Goal: Check status: Check status

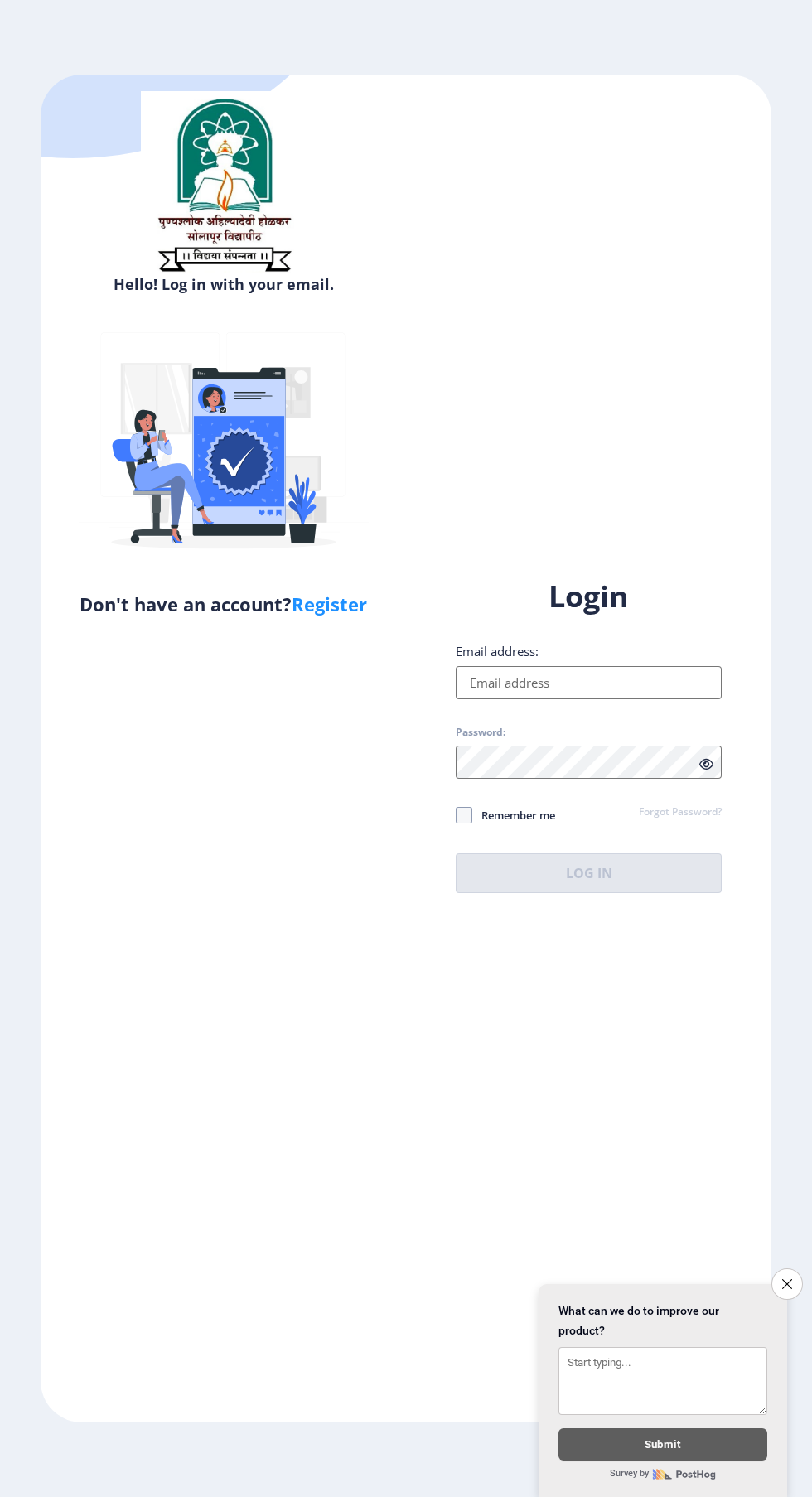
click at [585, 699] on input "Email address:" at bounding box center [588, 682] width 266 height 33
type input "[EMAIL_ADDRESS][DOMAIN_NAME]"
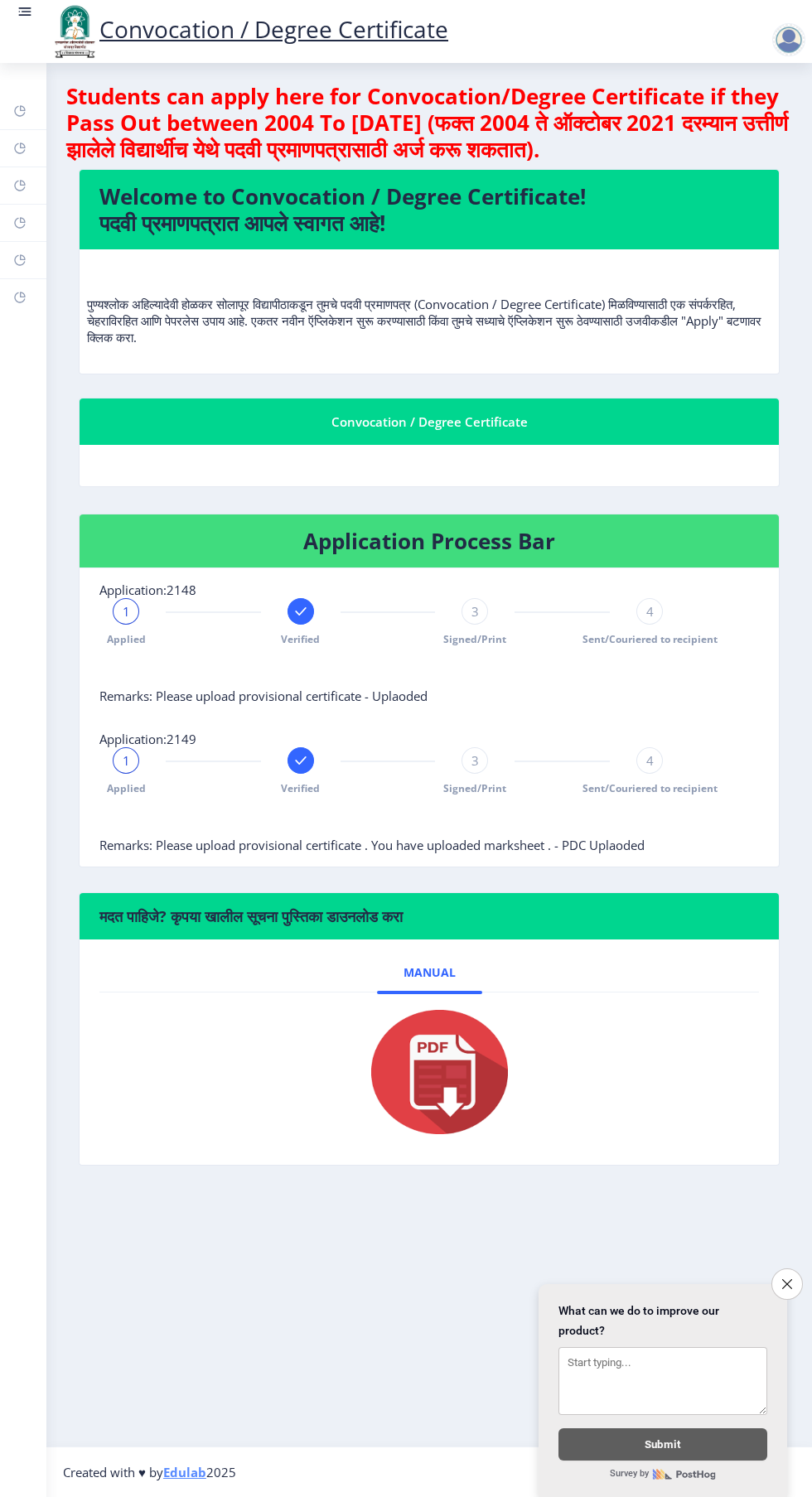
click at [462, 784] on span "Signed/Print" at bounding box center [475, 788] width 63 height 14
click at [472, 773] on div "3 Signed/Print" at bounding box center [475, 771] width 27 height 48
click at [475, 759] on span "3" at bounding box center [476, 760] width 8 height 16
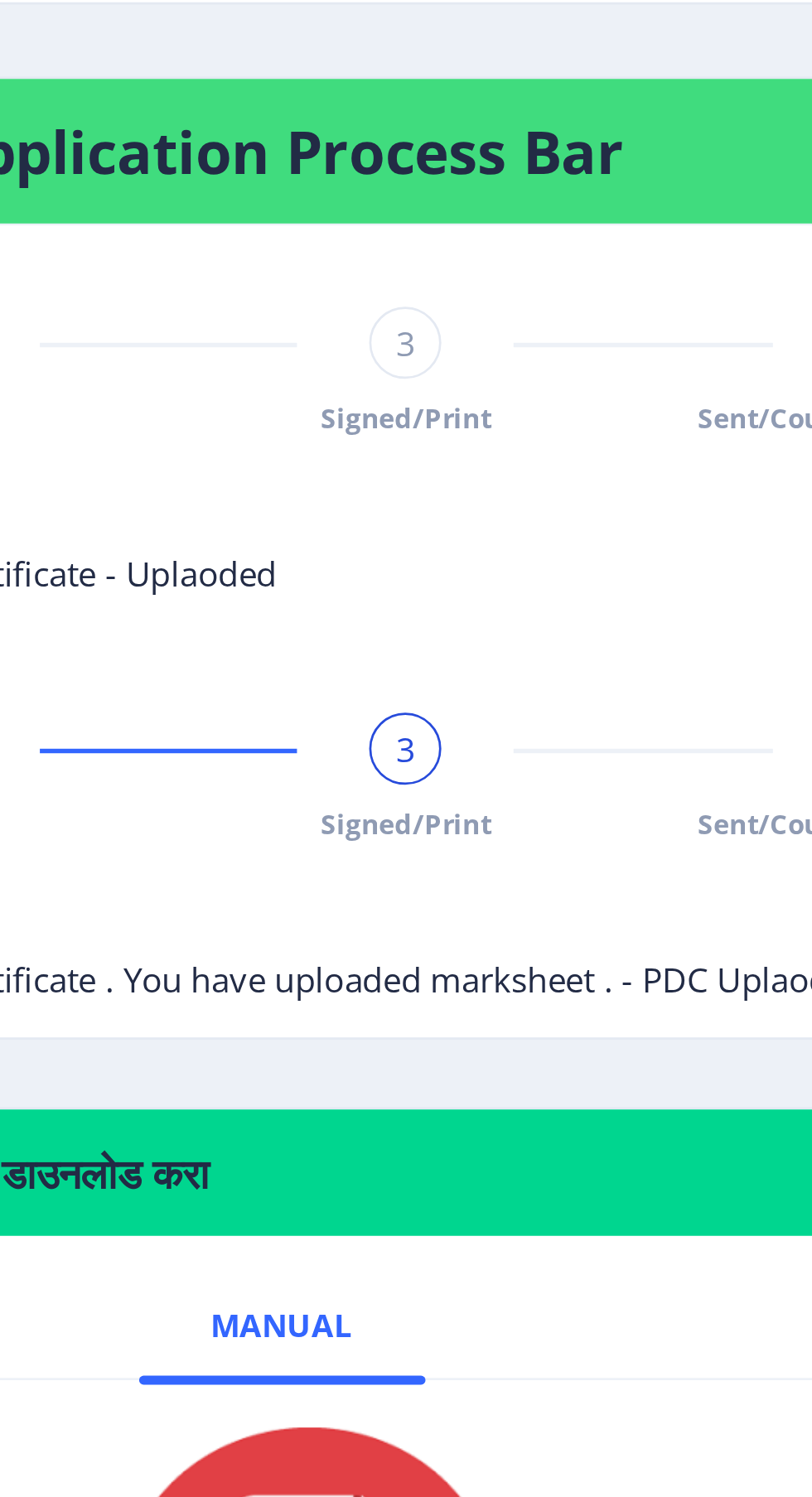
click at [504, 770] on div "Applied Verified 3 Signed/Print 4 Sent/Couriered to recipient" at bounding box center [388, 771] width 577 height 48
click at [484, 766] on div "3" at bounding box center [475, 760] width 27 height 27
click at [481, 767] on div "3" at bounding box center [475, 760] width 27 height 27
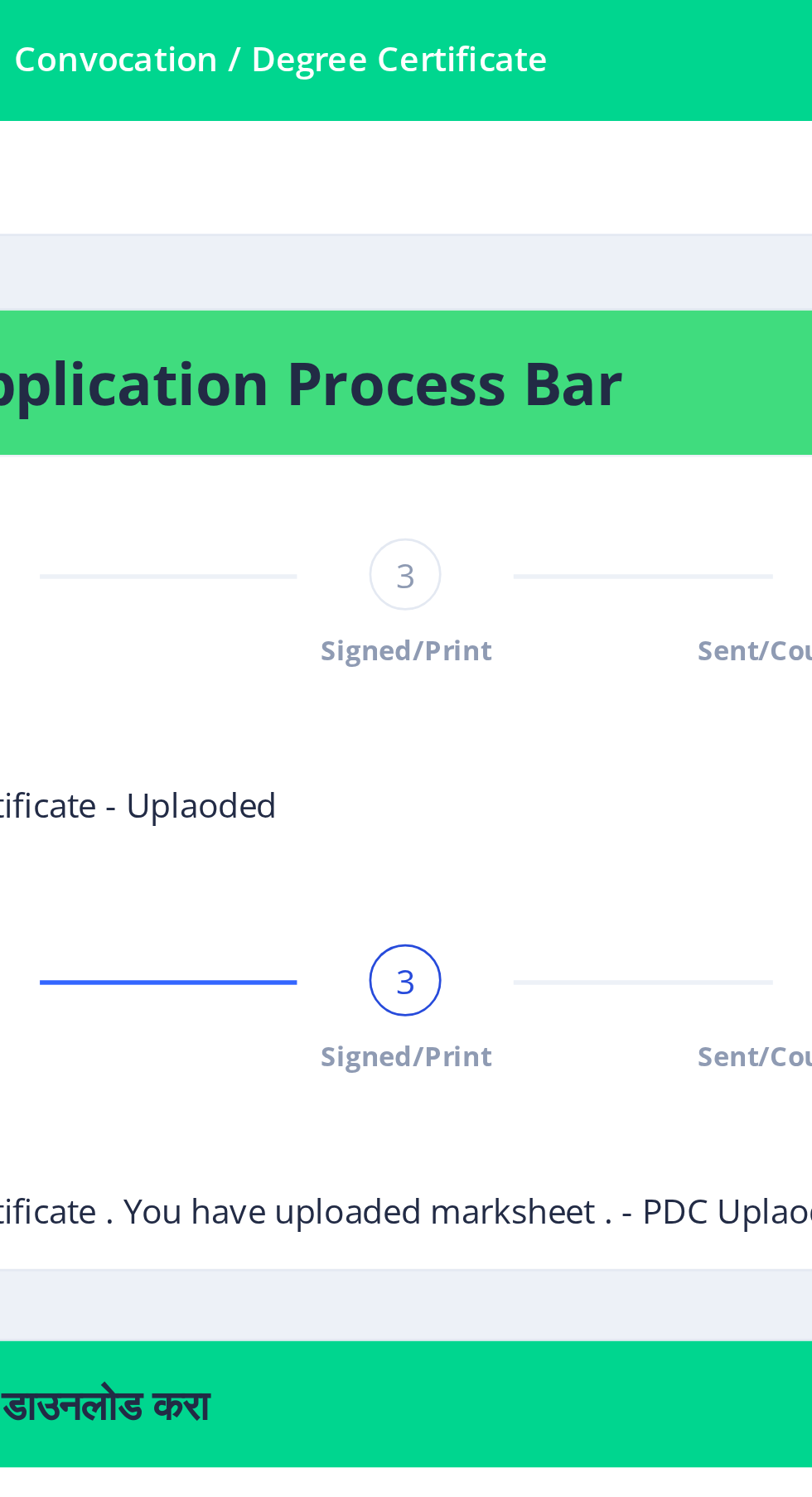
click at [483, 625] on div "3 Signed/Print" at bounding box center [475, 622] width 27 height 48
click at [478, 622] on div "3" at bounding box center [475, 611] width 27 height 27
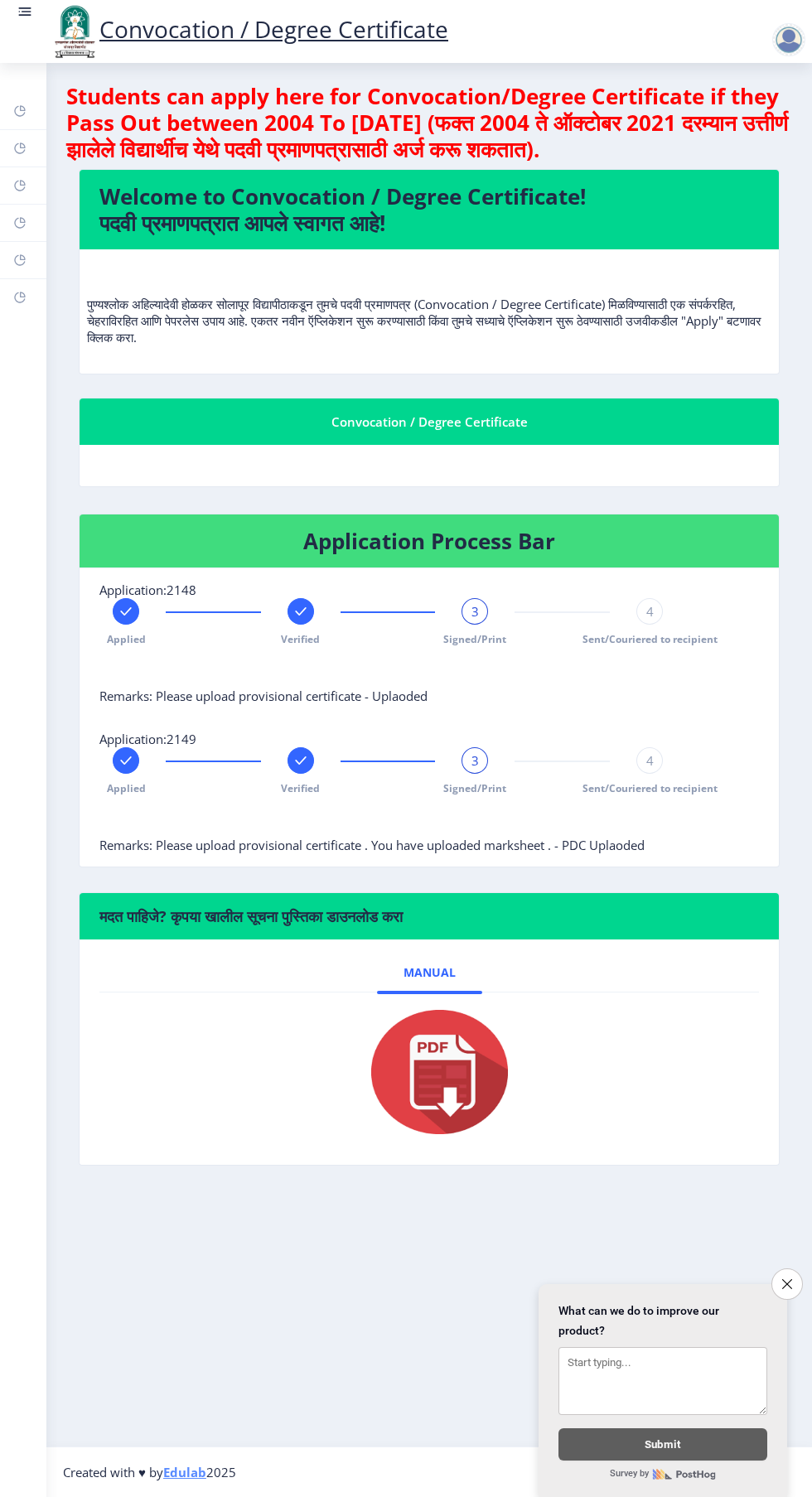
click at [453, 636] on span "Signed/Print" at bounding box center [475, 639] width 63 height 14
click at [647, 613] on span "4" at bounding box center [651, 610] width 8 height 16
click at [656, 771] on div "4" at bounding box center [650, 760] width 27 height 27
click at [655, 760] on div "4" at bounding box center [650, 760] width 27 height 27
click at [661, 788] on span "Sent/Couriered to recipient" at bounding box center [650, 788] width 135 height 14
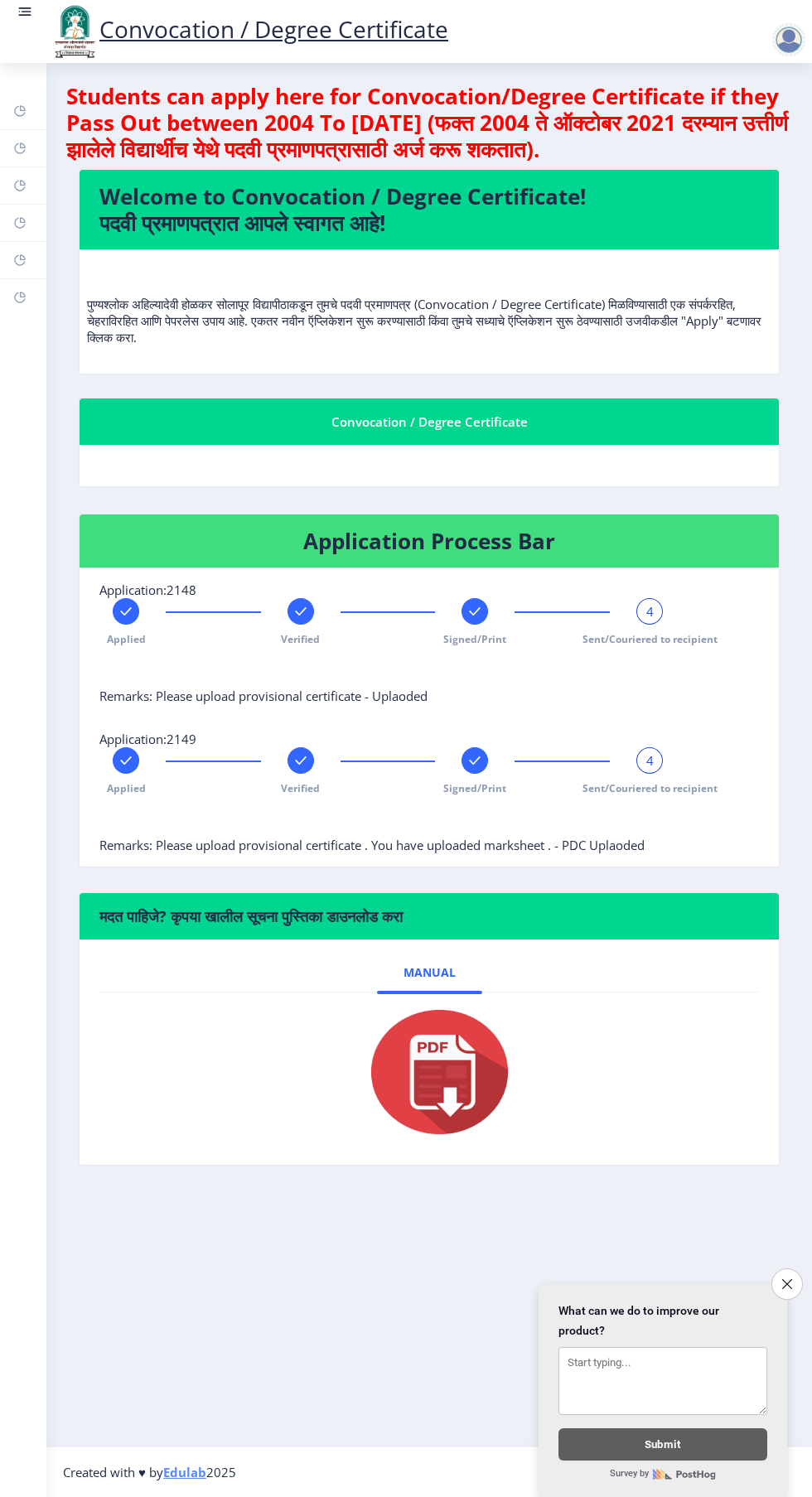
click at [653, 788] on span "Sent/Couriered to recipient" at bounding box center [650, 788] width 135 height 14
click at [477, 765] on rect at bounding box center [474, 760] width 16 height 16
click at [481, 760] on div "3" at bounding box center [475, 760] width 27 height 27
click at [475, 759] on span "3" at bounding box center [476, 760] width 8 height 16
click at [517, 758] on div "Applied Verified 3 Signed/Print Sent/Couriered to recipient" at bounding box center [388, 771] width 577 height 48
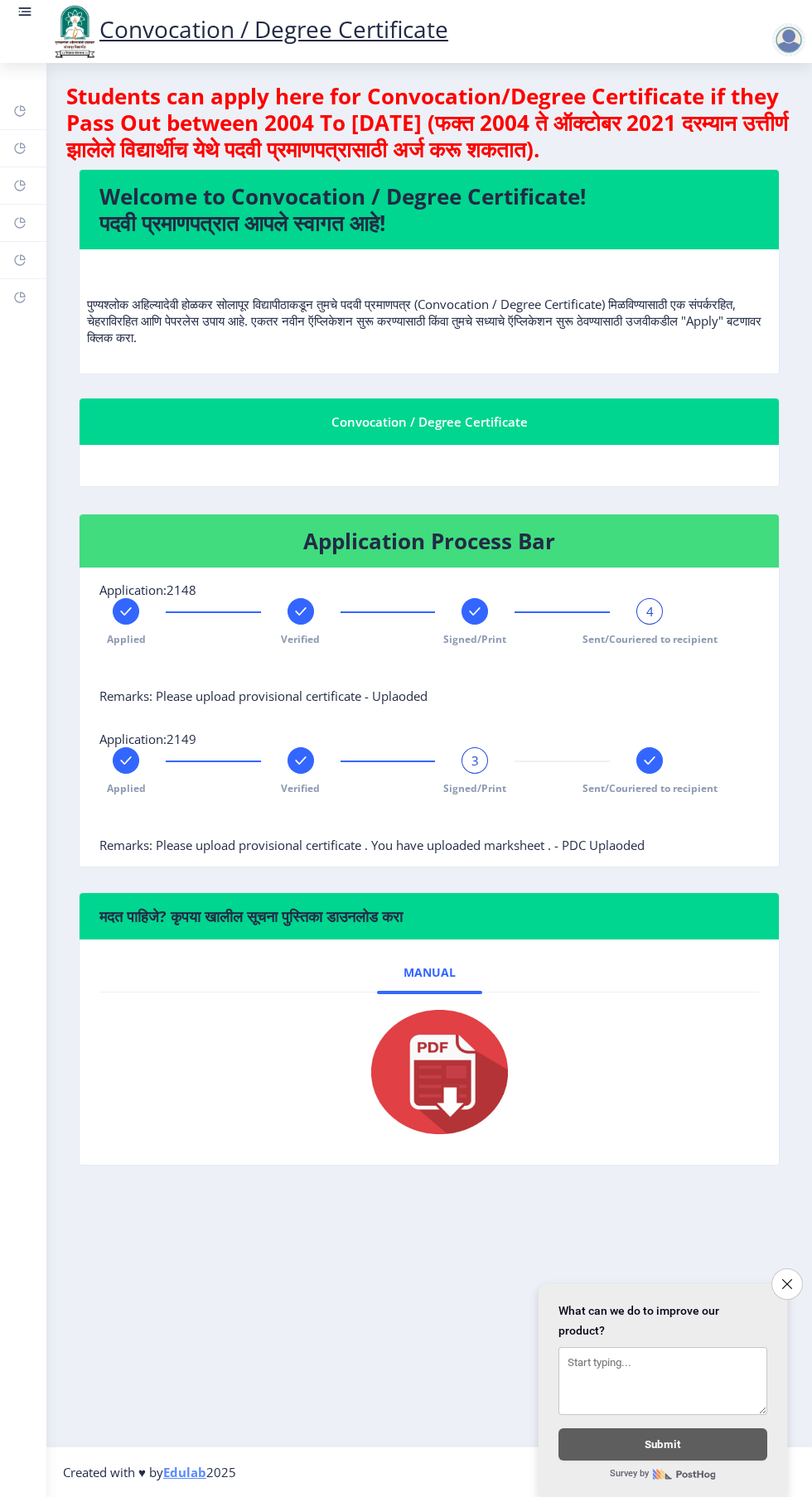
click at [548, 763] on div "Applied Verified 3 Signed/Print Sent/Couriered to recipient" at bounding box center [388, 771] width 577 height 48
click at [481, 754] on div "3" at bounding box center [475, 760] width 27 height 27
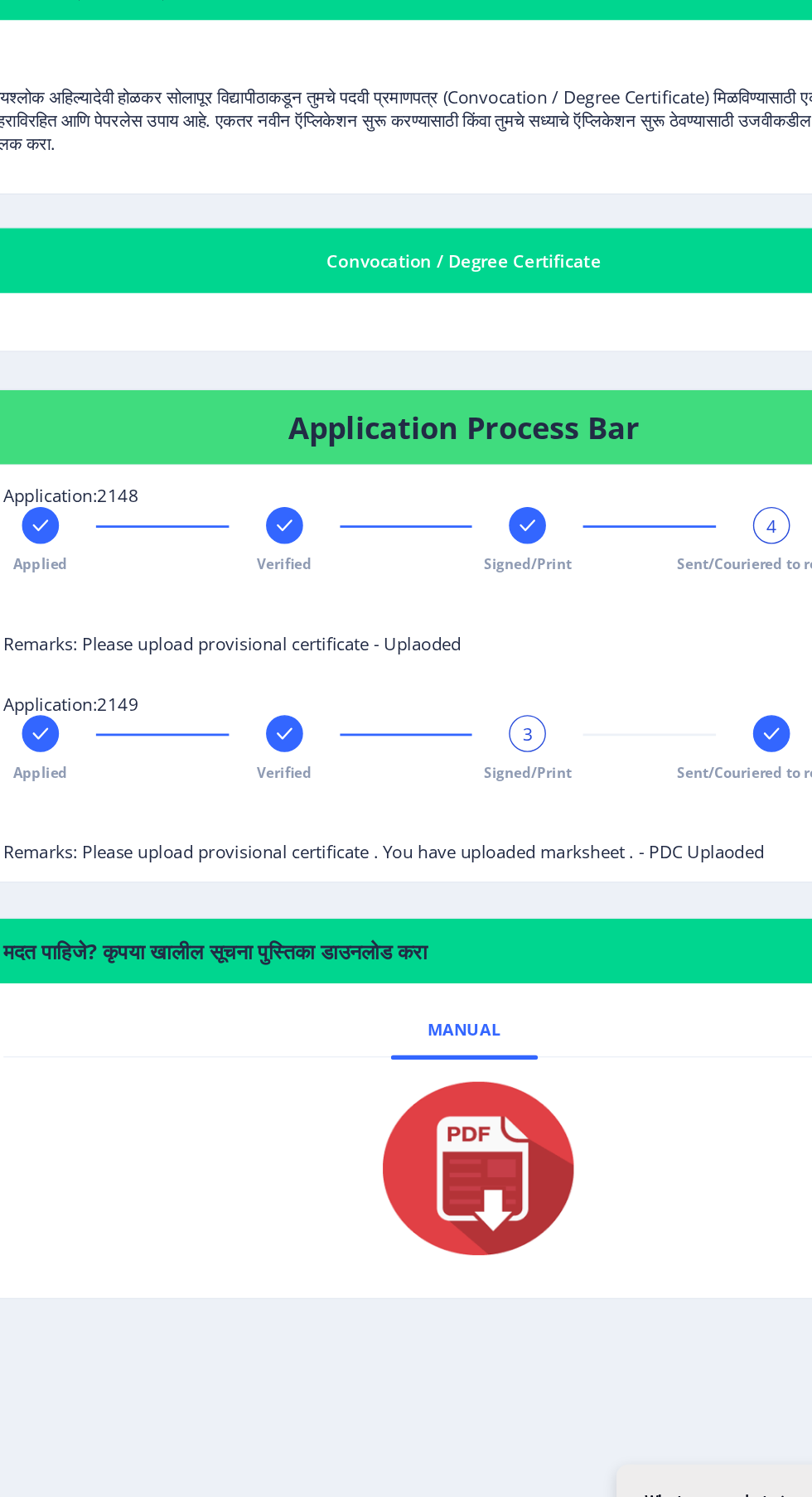
click at [459, 791] on span "Signed/Print" at bounding box center [475, 788] width 63 height 14
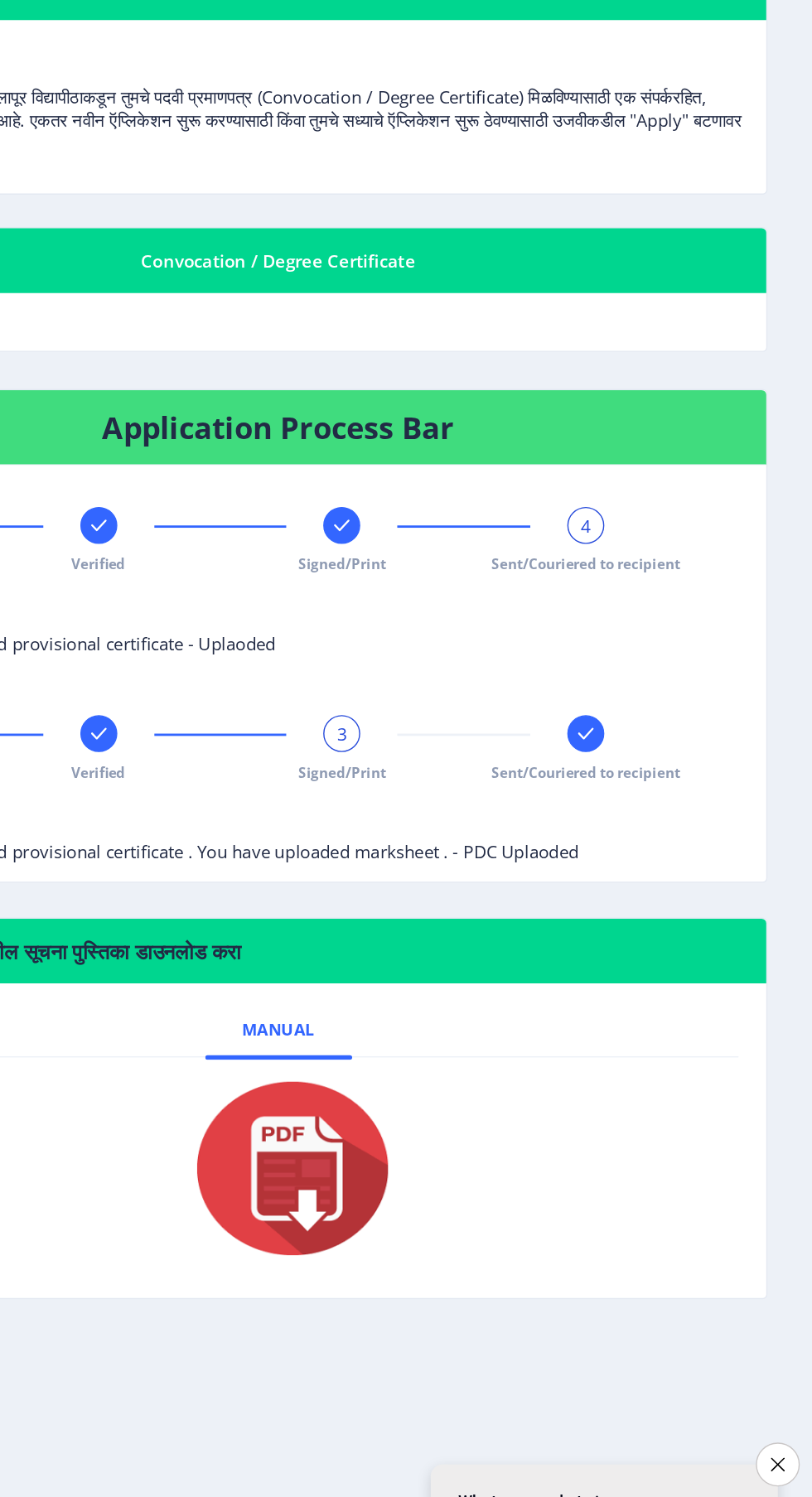
click at [472, 759] on span "3" at bounding box center [476, 760] width 8 height 16
click at [497, 786] on span "Signed/Print" at bounding box center [475, 788] width 63 height 14
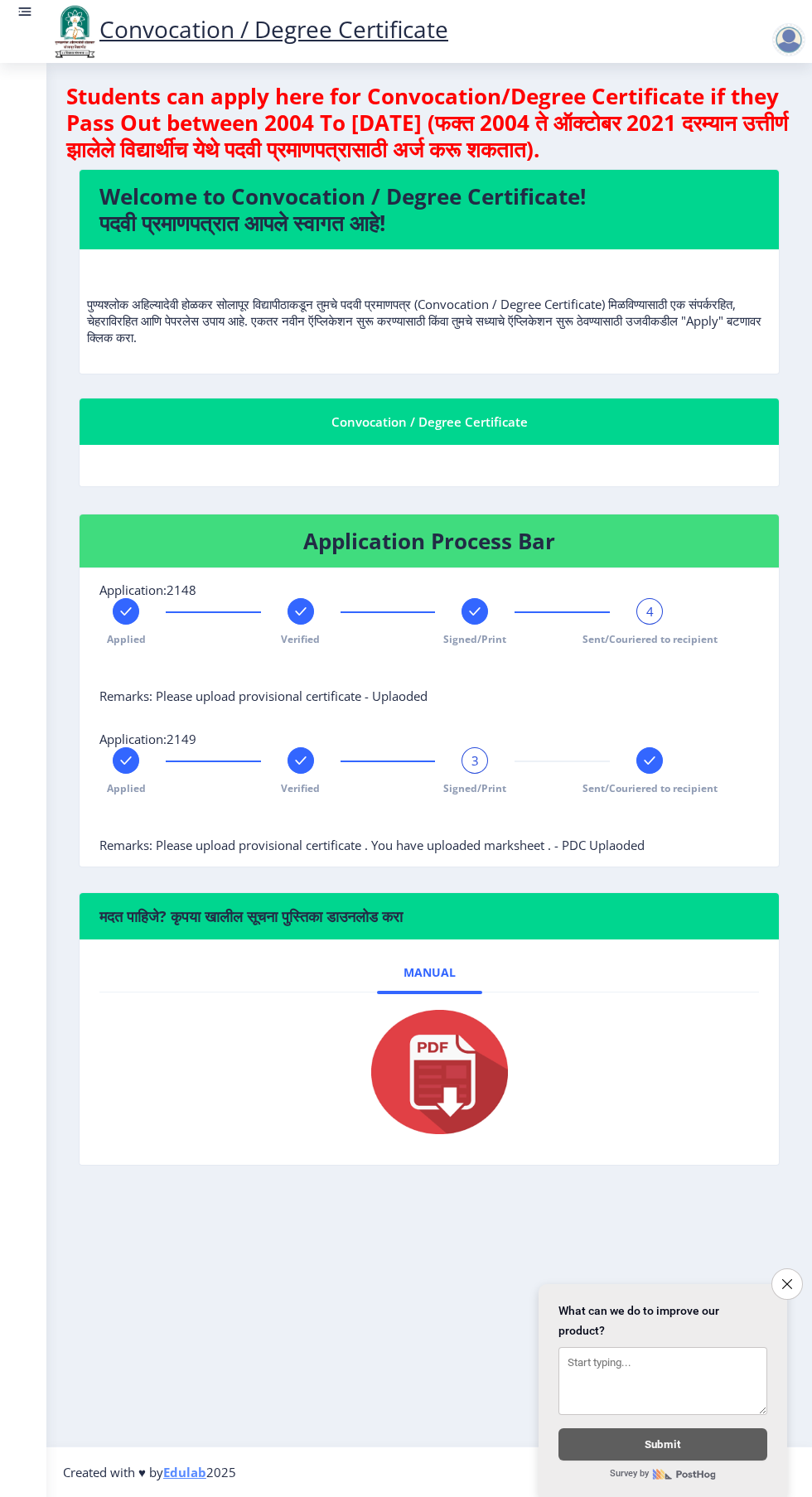
click at [655, 760] on rect at bounding box center [649, 760] width 16 height 16
click at [651, 612] on span "4" at bounding box center [651, 610] width 8 height 16
click at [653, 639] on span "Sent/Couriered to recipient" at bounding box center [650, 639] width 135 height 14
click at [653, 617] on div "4" at bounding box center [650, 611] width 27 height 27
click at [655, 617] on div "4" at bounding box center [650, 611] width 27 height 27
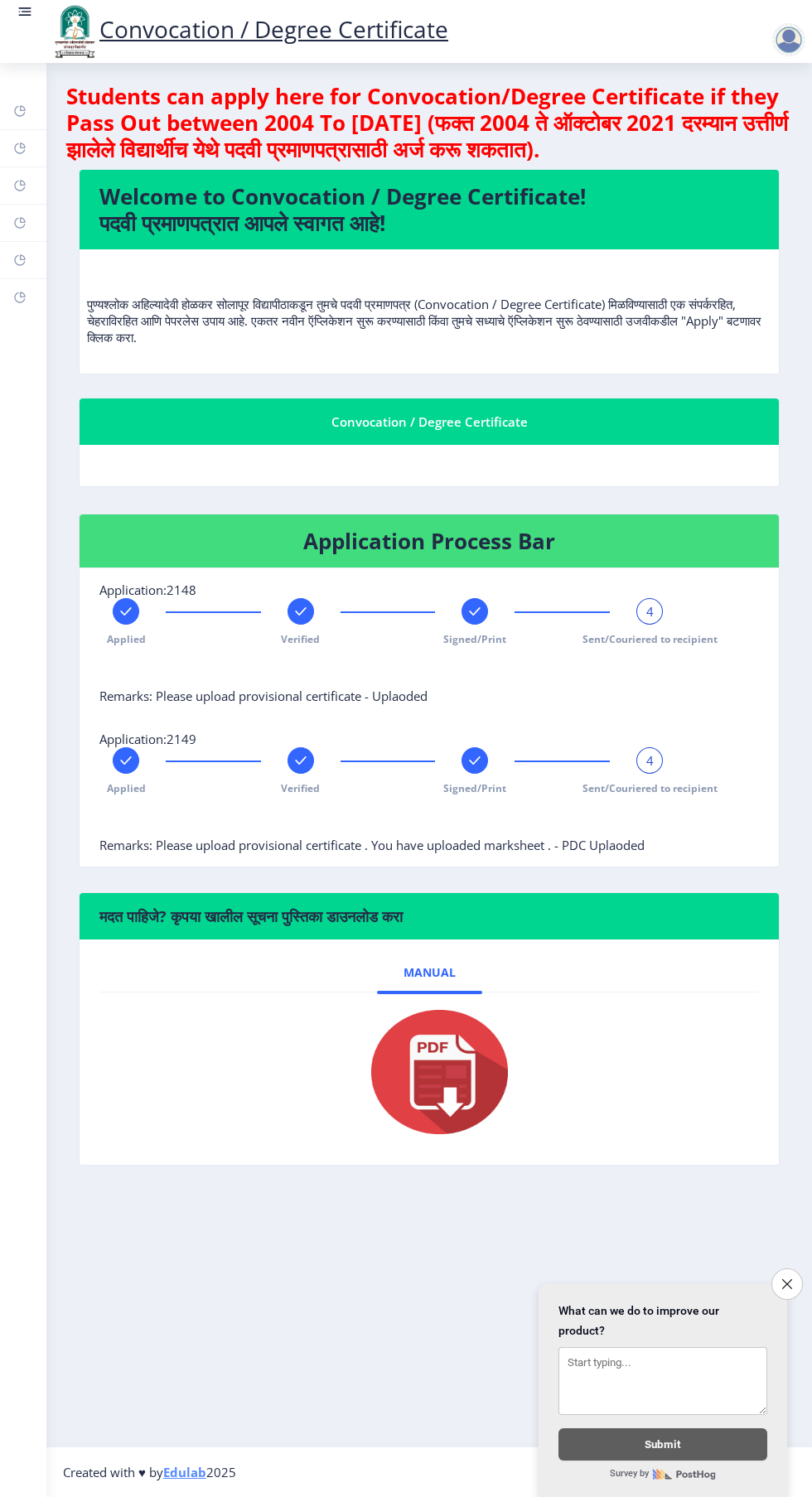
click at [650, 610] on span "4" at bounding box center [651, 610] width 8 height 16
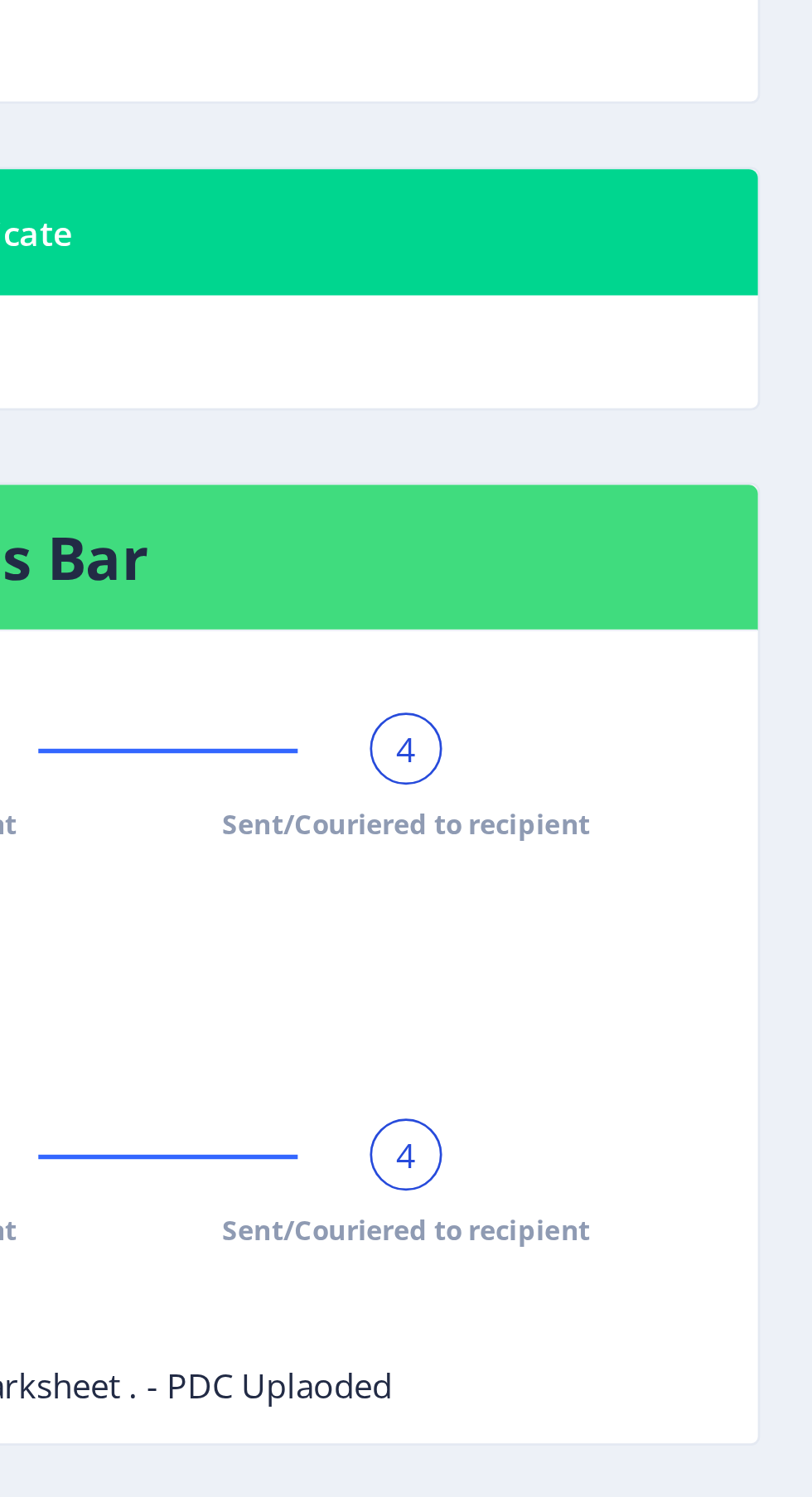
click at [659, 619] on div "4" at bounding box center [650, 611] width 27 height 27
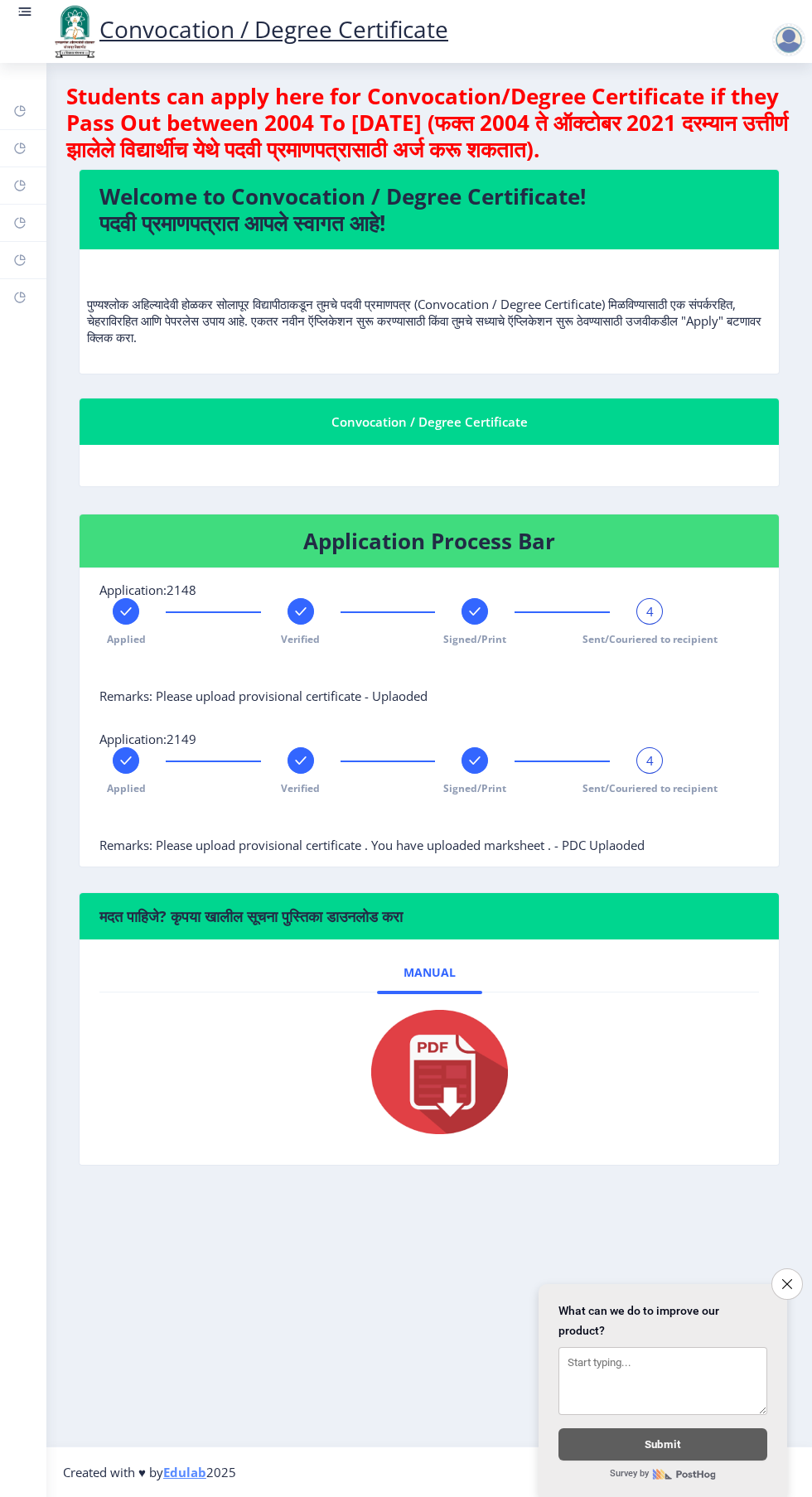
click at [662, 643] on span "Sent/Couriered to recipient" at bounding box center [650, 639] width 135 height 14
click at [653, 635] on span "Sent/Couriered to recipient" at bounding box center [650, 639] width 135 height 14
click at [657, 634] on span "Sent/Couriered to recipient" at bounding box center [650, 639] width 135 height 14
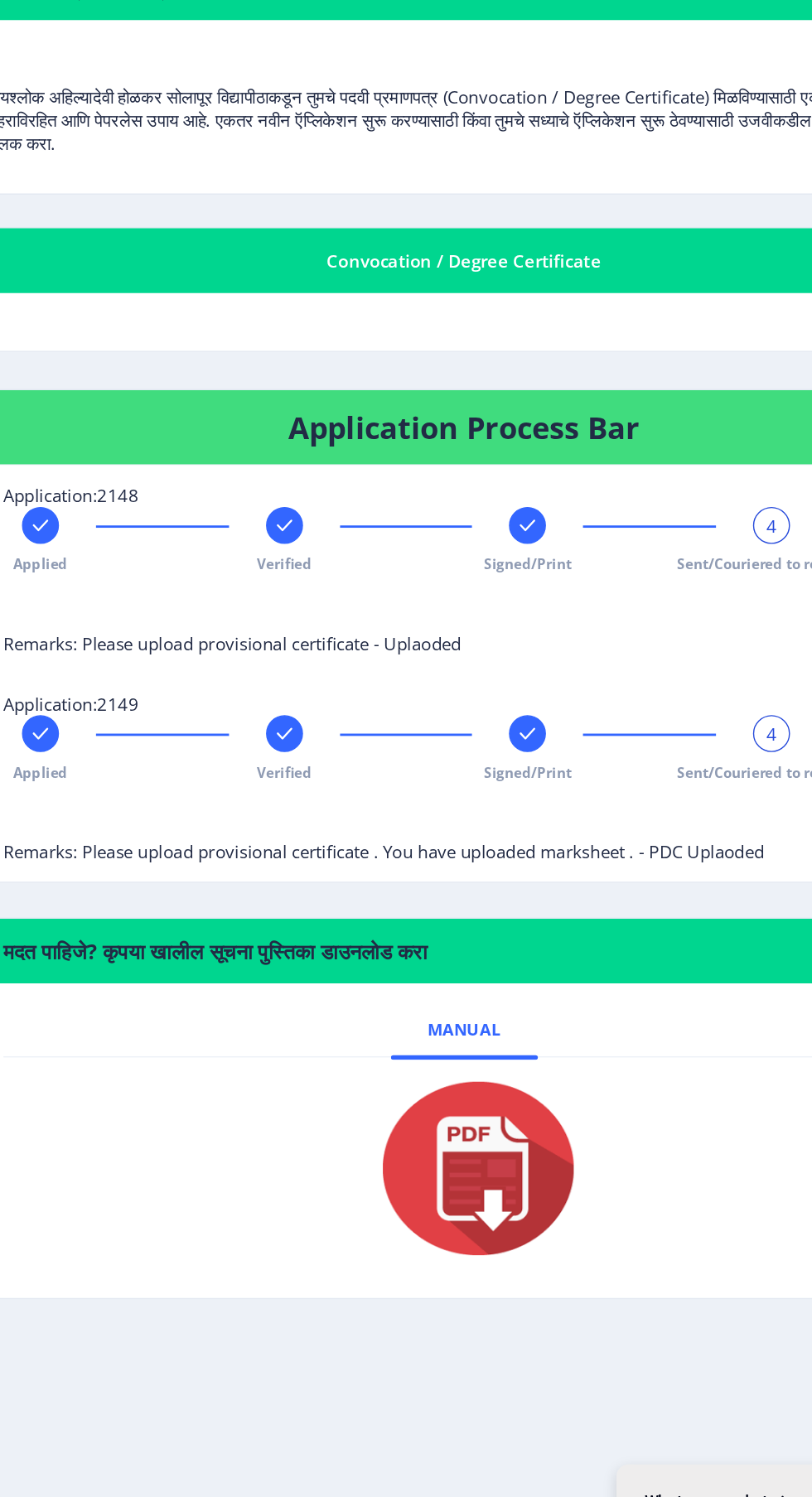
click at [587, 788] on span "Sent/Couriered to recipient" at bounding box center [650, 788] width 135 height 14
click at [650, 610] on span "4" at bounding box center [651, 610] width 8 height 16
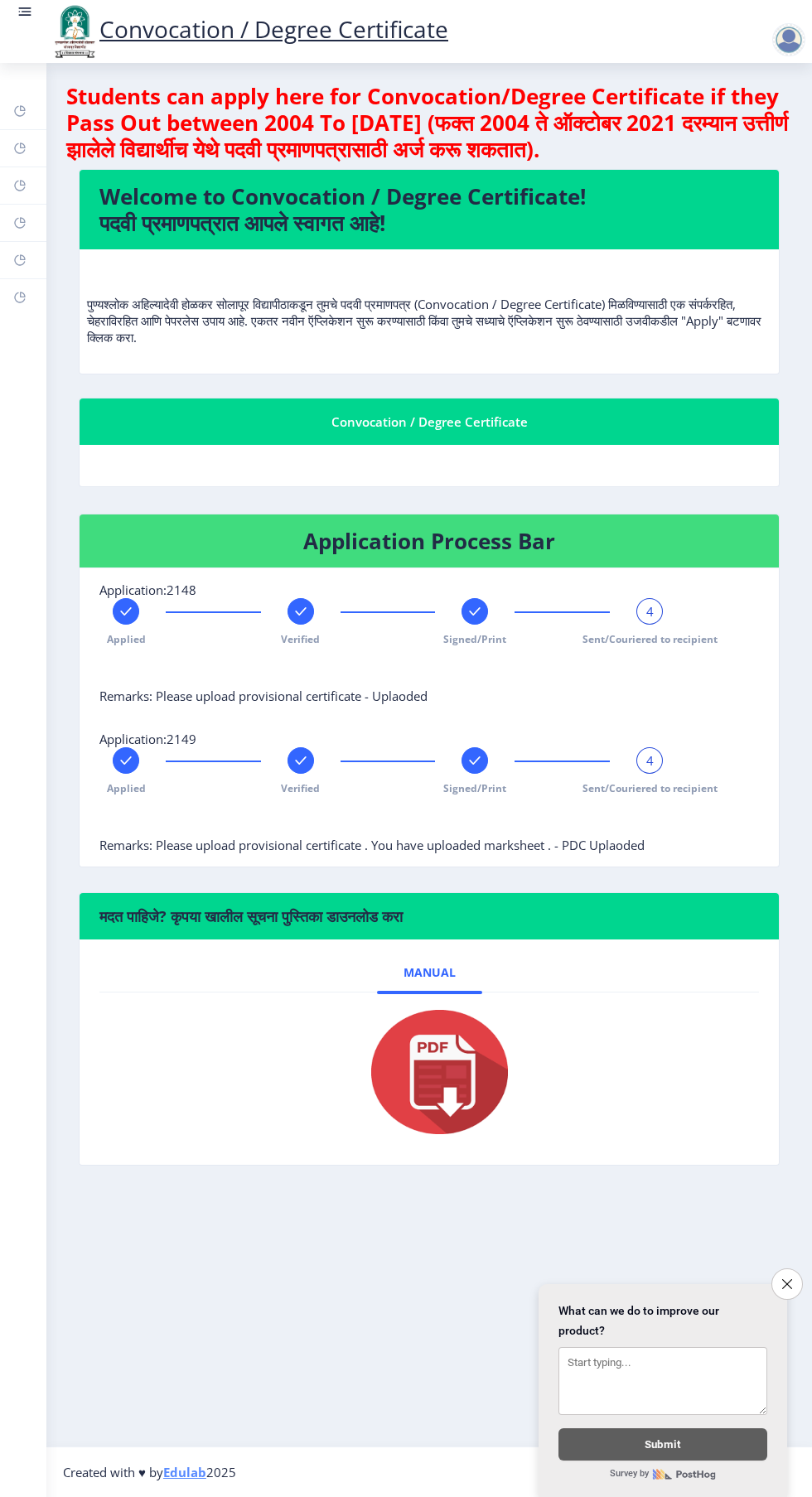
click at [671, 791] on span "Sent/Couriered to recipient" at bounding box center [650, 788] width 135 height 14
click at [45, 111] on link "Dashboard" at bounding box center [23, 111] width 47 height 36
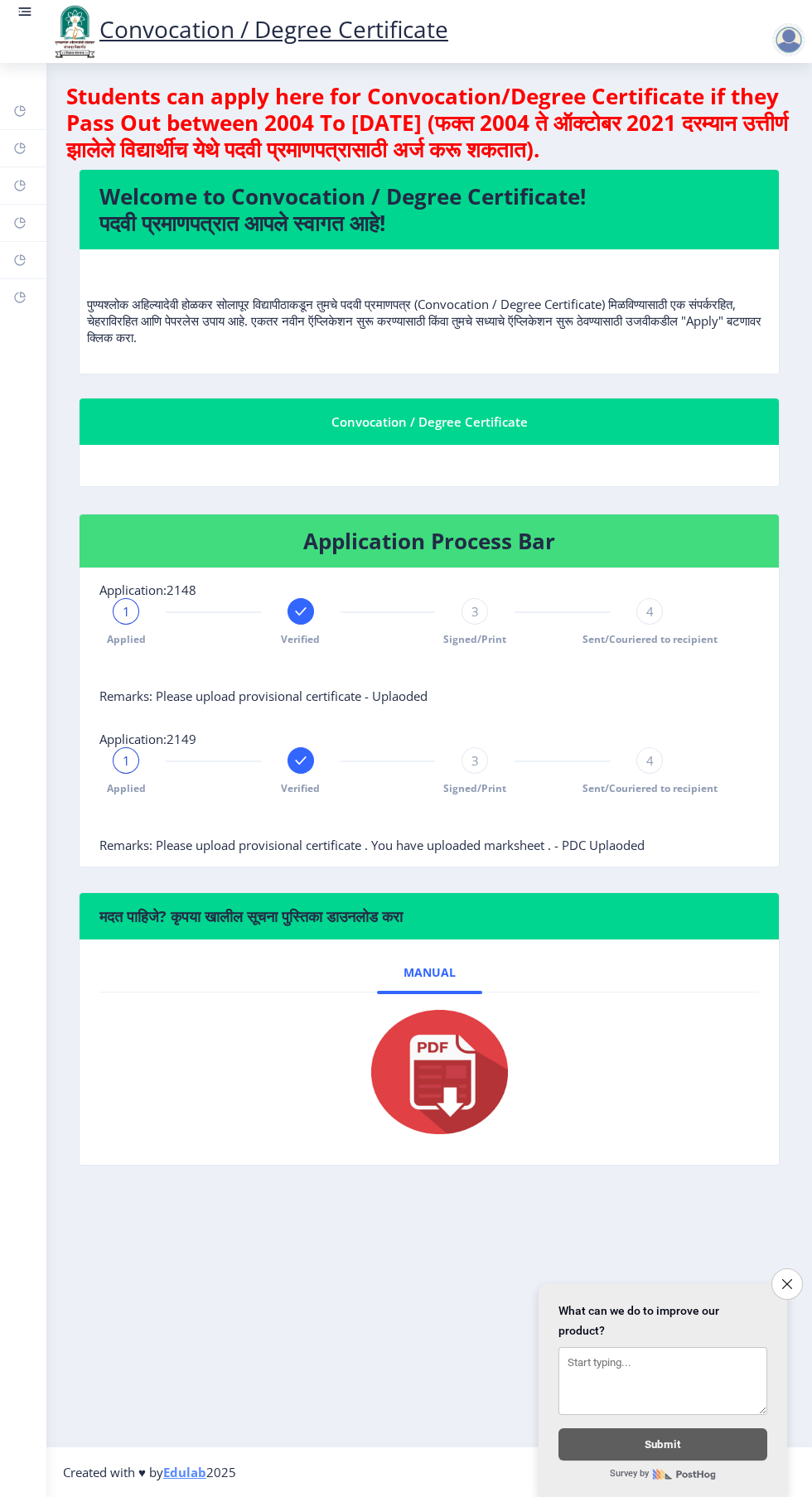
click at [472, 765] on span "3" at bounding box center [476, 760] width 8 height 16
click at [484, 619] on div "3" at bounding box center [475, 611] width 27 height 27
click at [475, 759] on span "3" at bounding box center [476, 760] width 8 height 16
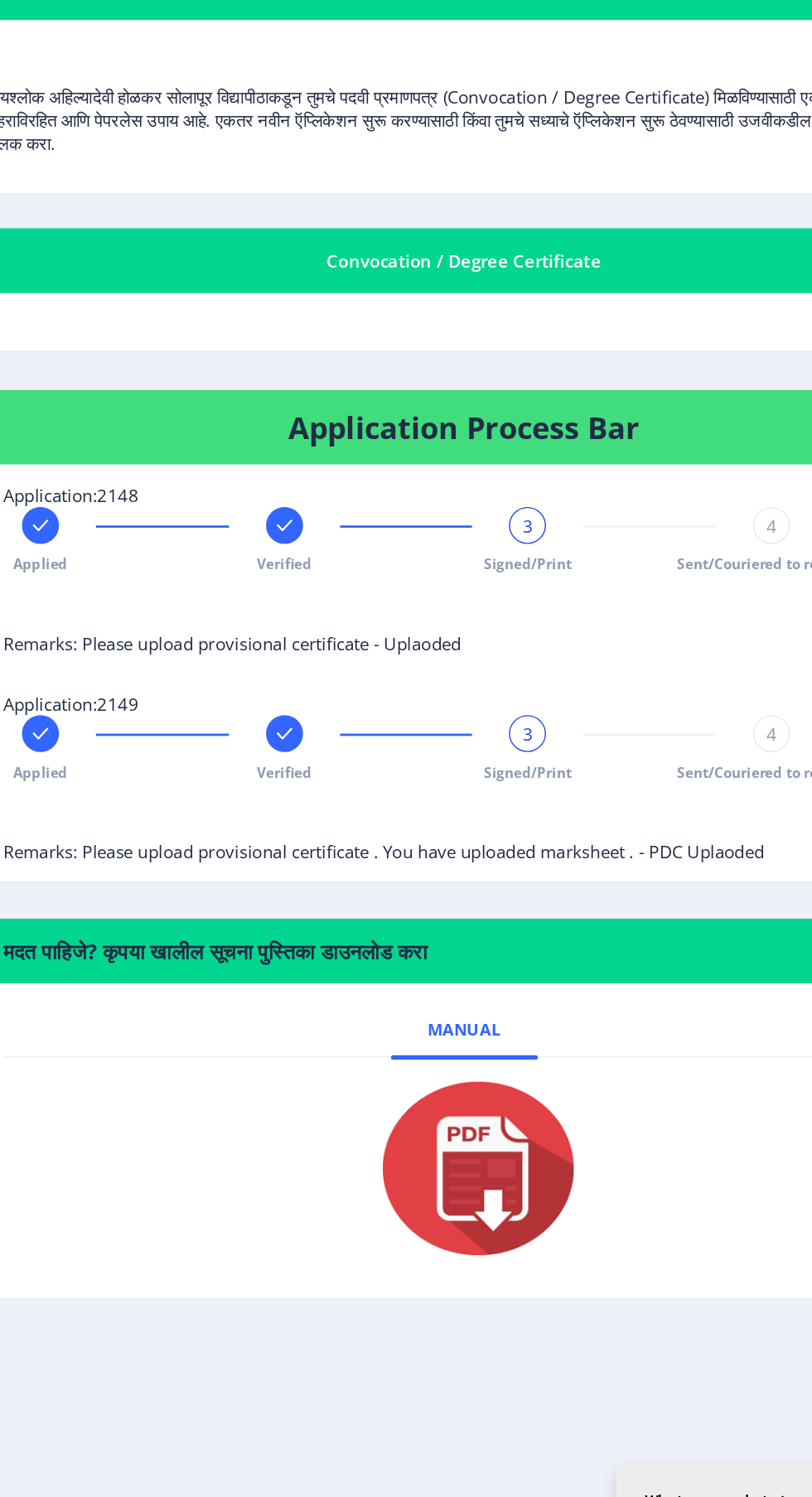
click at [459, 789] on span "Signed/Print" at bounding box center [475, 788] width 63 height 14
click at [500, 786] on span "Signed/Print" at bounding box center [475, 788] width 63 height 14
